Goal: Find contact information: Find contact information

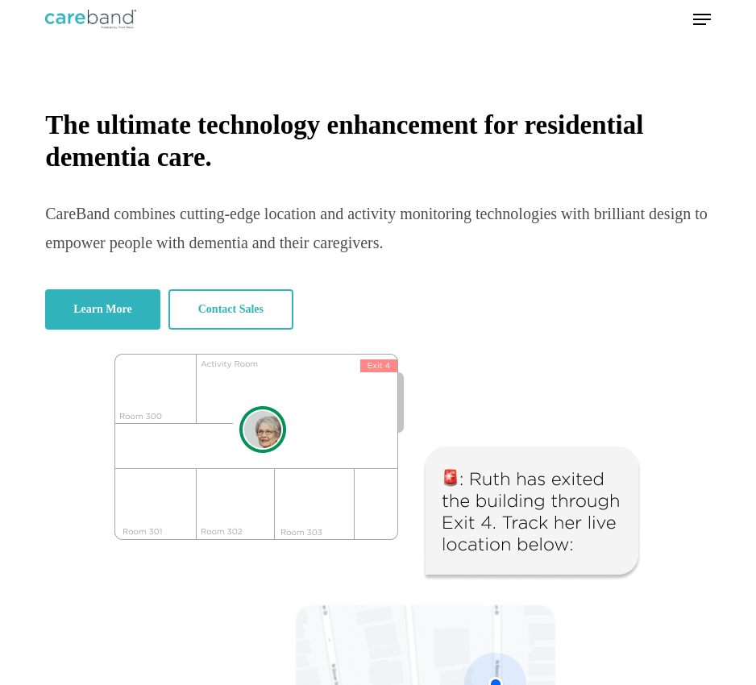
click at [701, 19] on icon "Navigation Menu" at bounding box center [702, 20] width 18 height 2
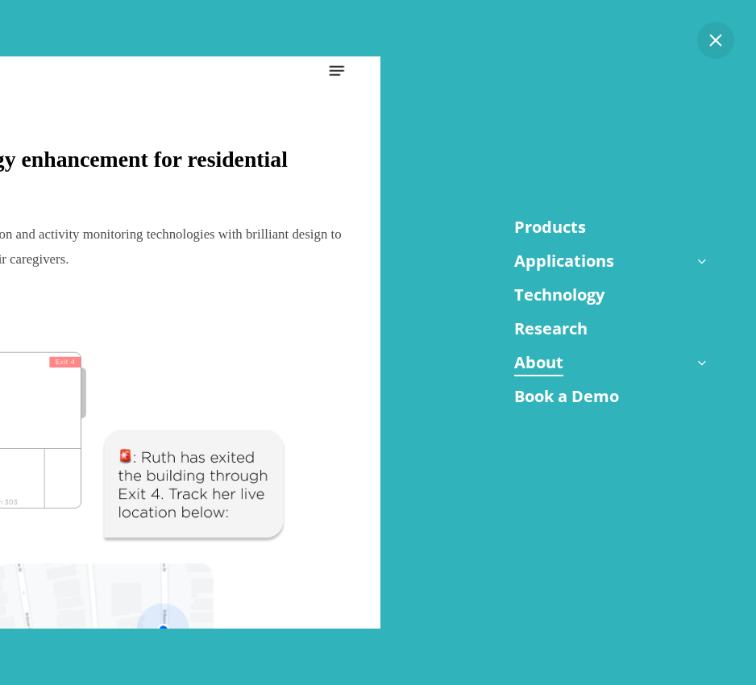
click at [545, 365] on link "About" at bounding box center [538, 363] width 49 height 24
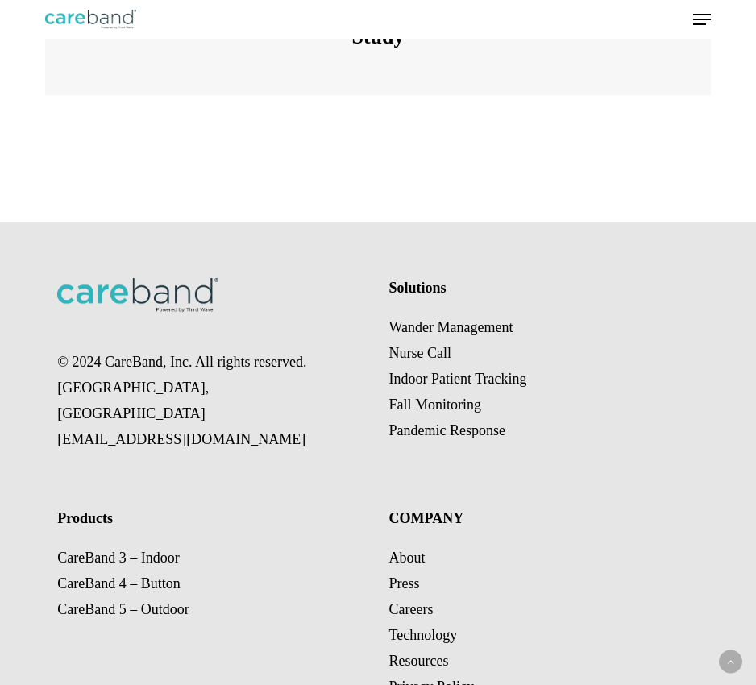
scroll to position [3629, 0]
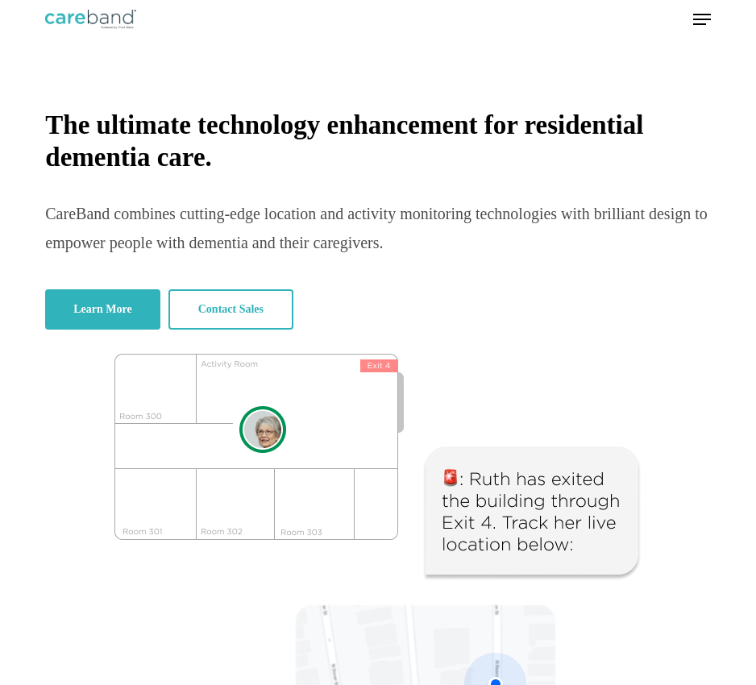
click at [708, 15] on span "Navigation Menu" at bounding box center [702, 19] width 18 height 16
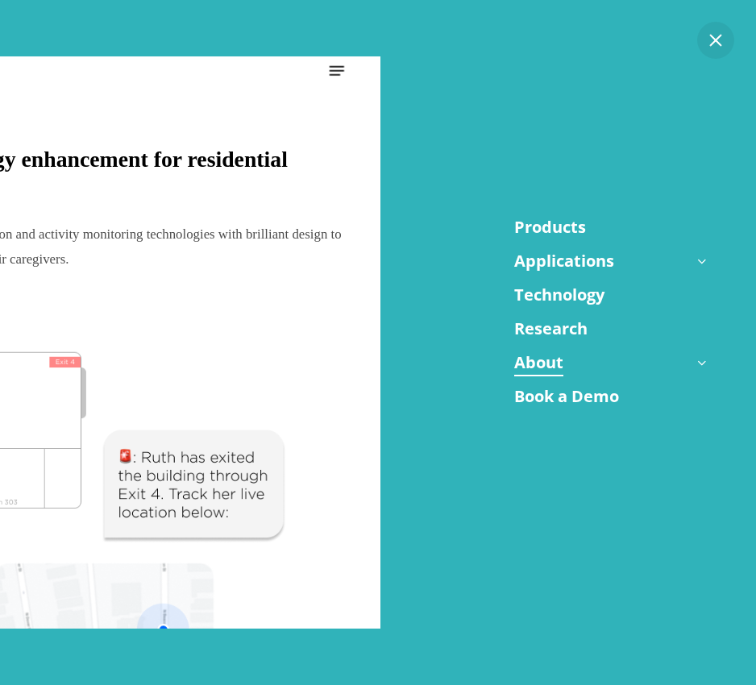
click at [551, 355] on link "About" at bounding box center [538, 363] width 49 height 24
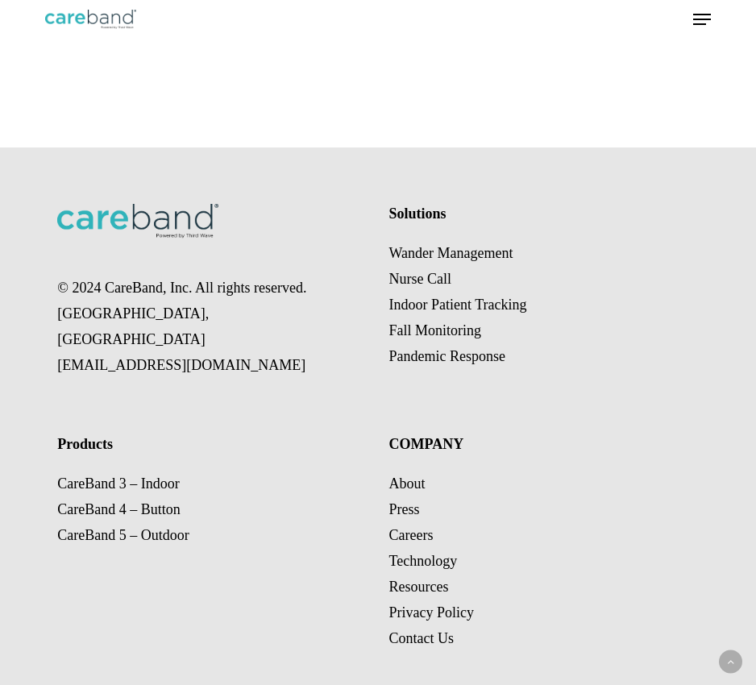
scroll to position [3629, 0]
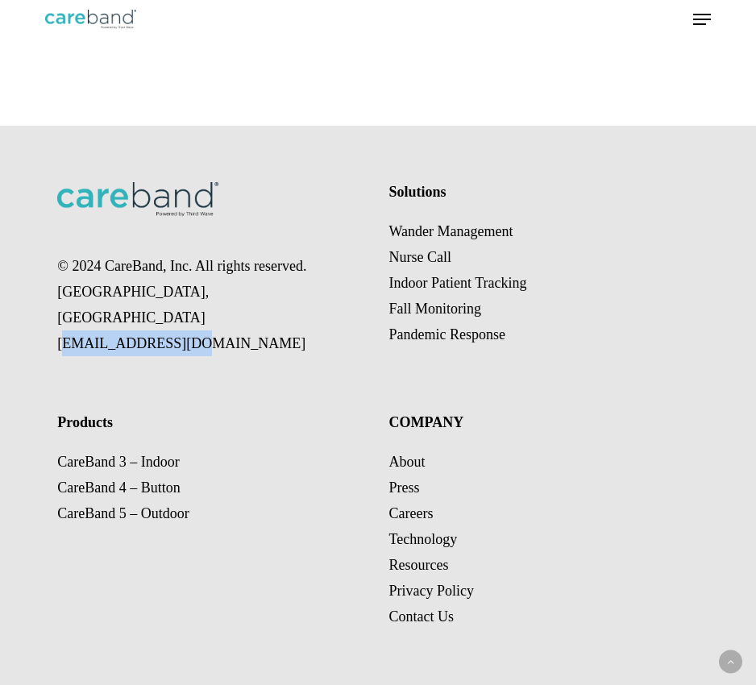
drag, startPoint x: 177, startPoint y: 333, endPoint x: 9, endPoint y: 331, distance: 168.5
click at [9, 331] on div "© 2024 CareBand, Inc. All rights reserved. Chicago, IL sales@careband.co Soluti…" at bounding box center [378, 406] width 756 height 560
copy p "[EMAIL_ADDRESS][DOMAIN_NAME]"
